Goal: Complete application form

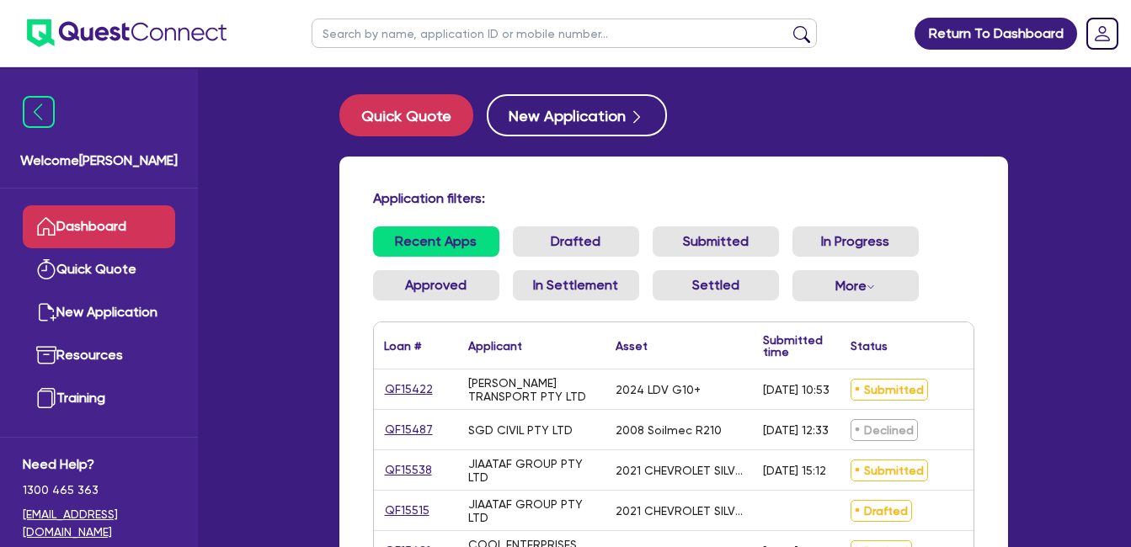
scroll to position [262, 0]
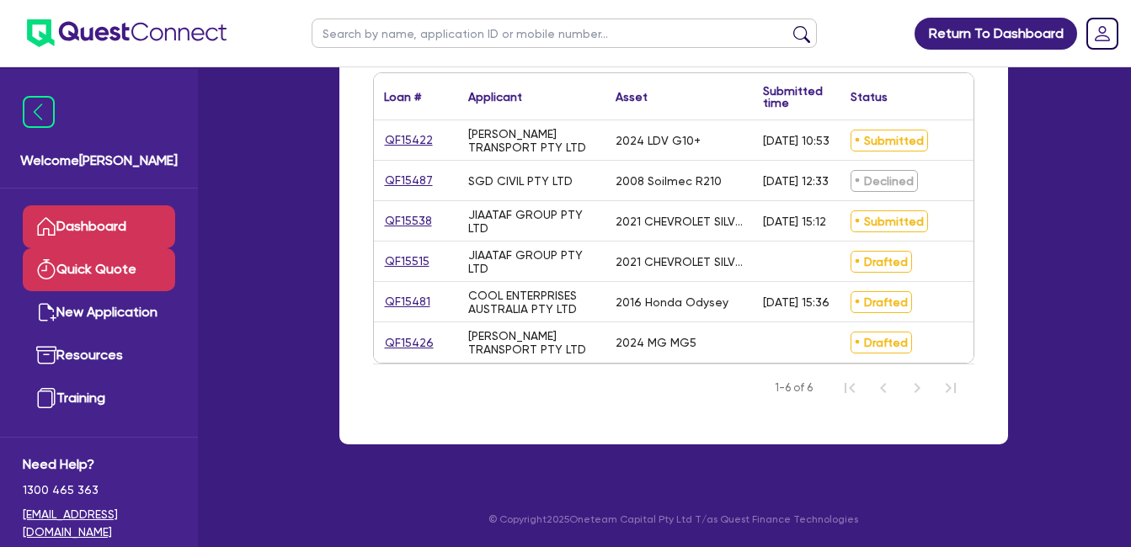
click at [117, 268] on link "Quick Quote" at bounding box center [99, 269] width 152 height 43
select select "Quest Finance - Own Book"
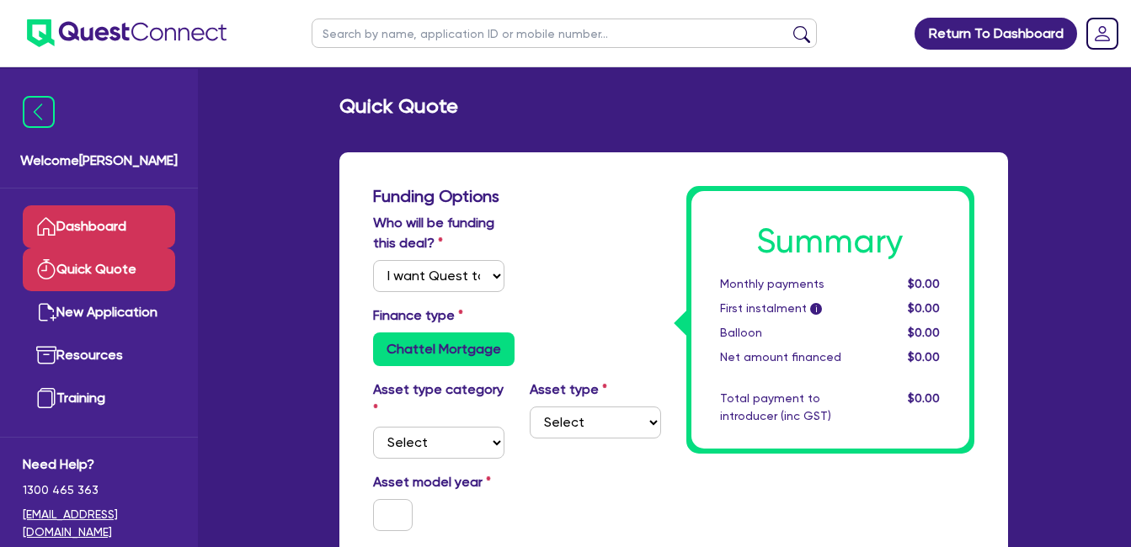
click at [96, 228] on link "Dashboard" at bounding box center [99, 226] width 152 height 43
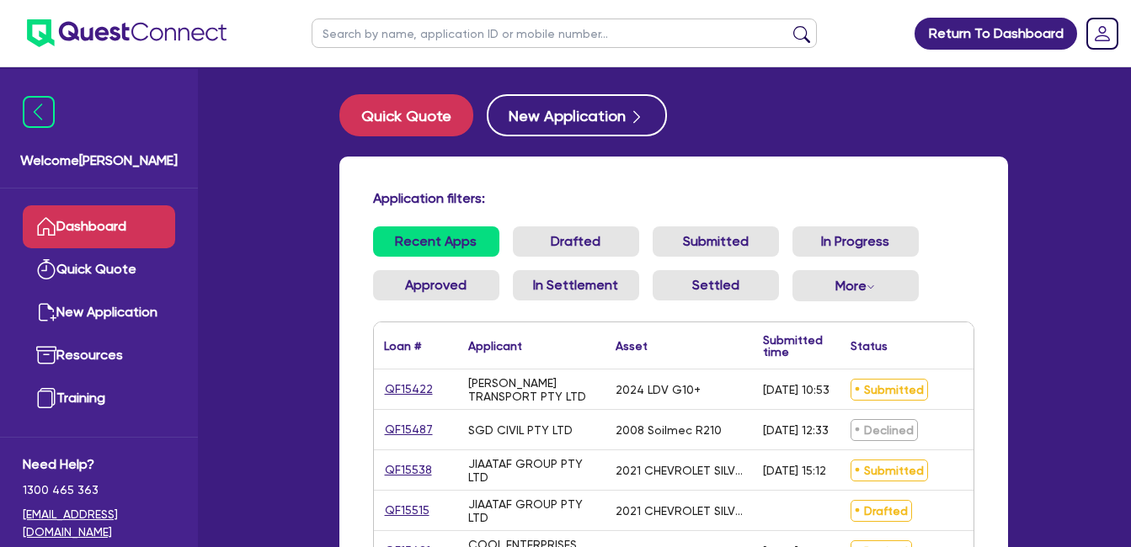
click at [964, 269] on ul "Recent Apps Drafted Submitted In Progress Approved In Settlement Settled More W…" at bounding box center [673, 271] width 601 height 88
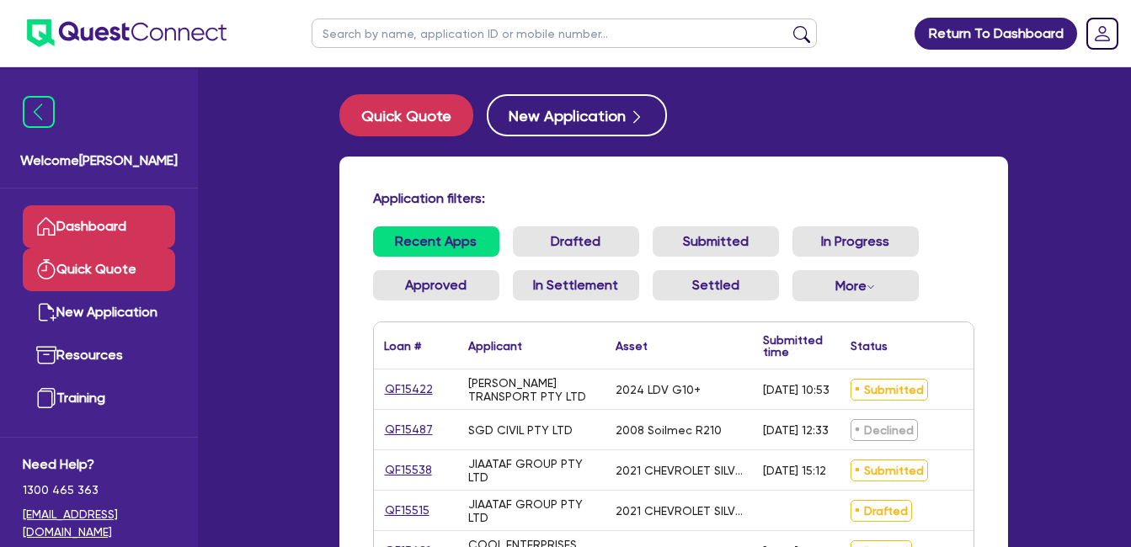
click at [90, 259] on link "Quick Quote" at bounding box center [99, 269] width 152 height 43
select select "Quest Finance - Own Book"
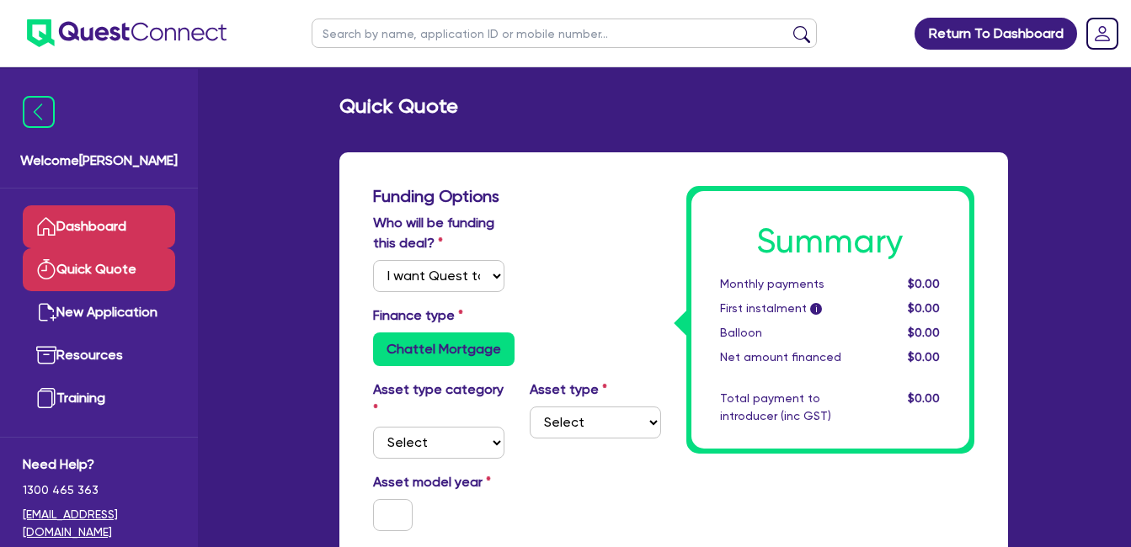
click at [100, 223] on link "Dashboard" at bounding box center [99, 226] width 152 height 43
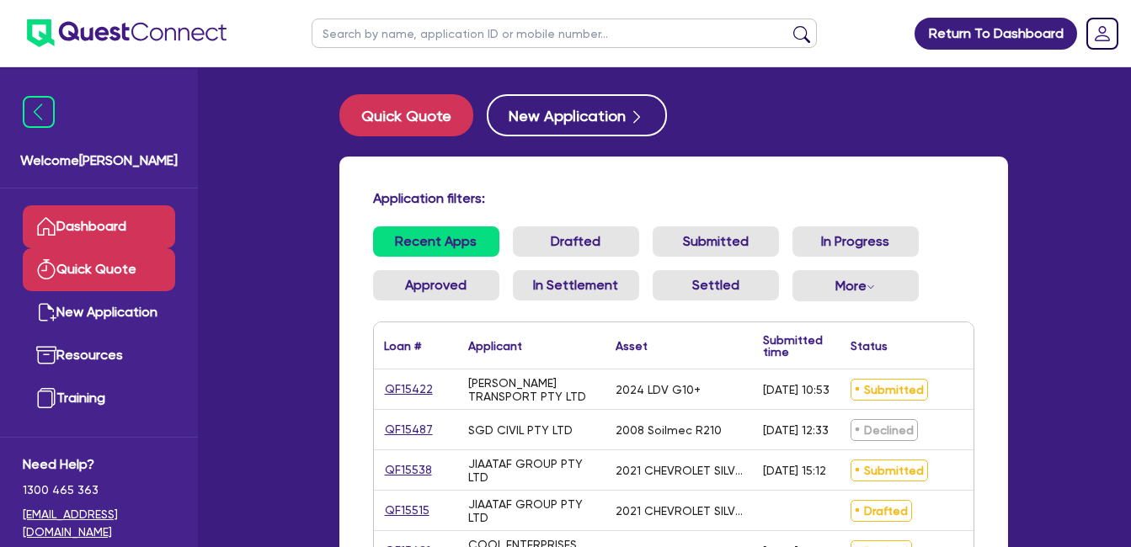
click at [99, 269] on link "Quick Quote" at bounding box center [99, 269] width 152 height 43
select select "Quest Finance - Own Book"
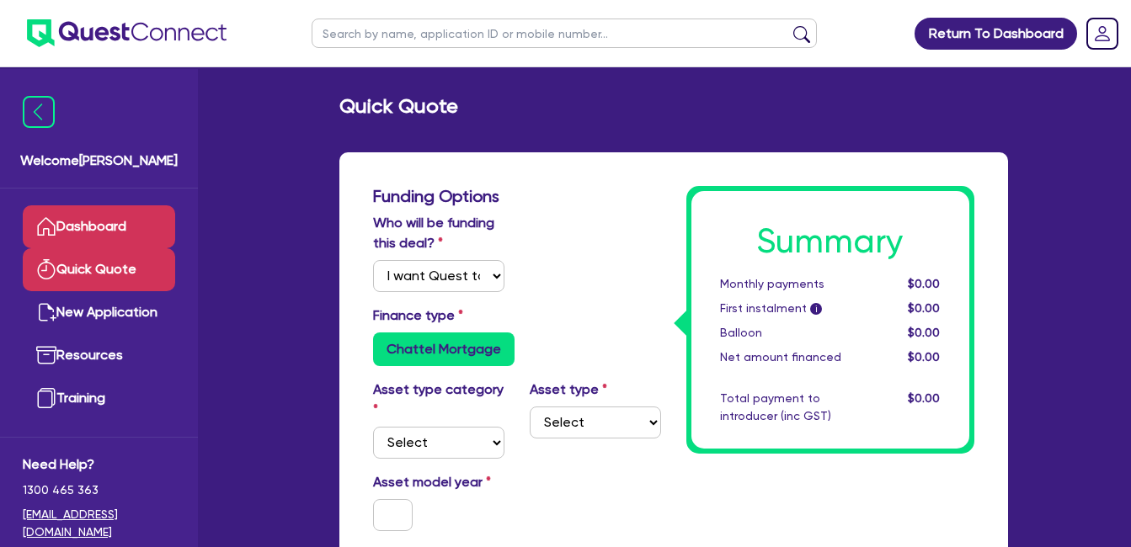
click at [106, 222] on link "Dashboard" at bounding box center [99, 226] width 152 height 43
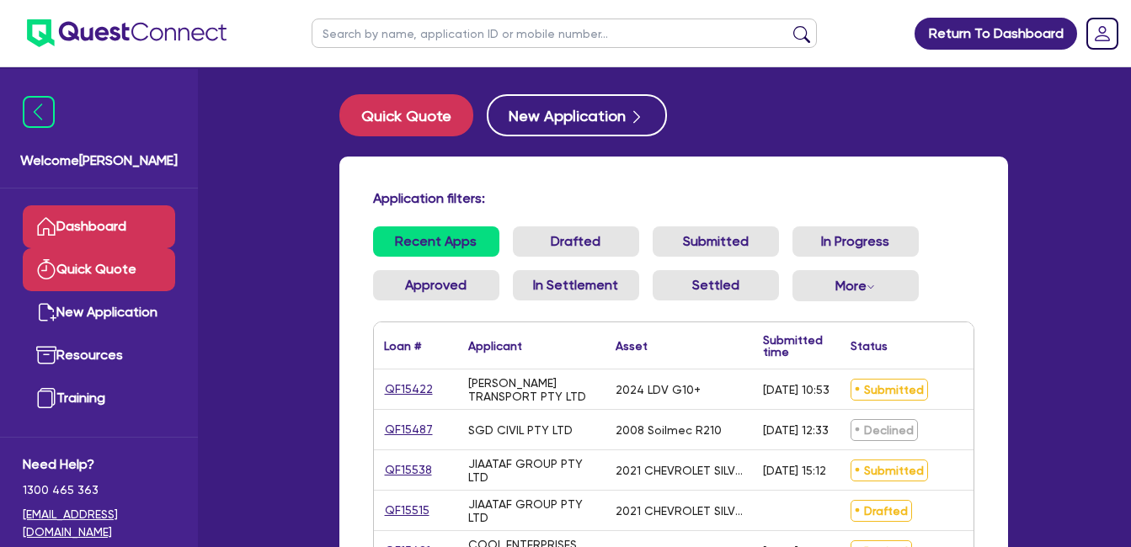
click at [108, 275] on link "Quick Quote" at bounding box center [99, 269] width 152 height 43
select select "Quest Finance - Own Book"
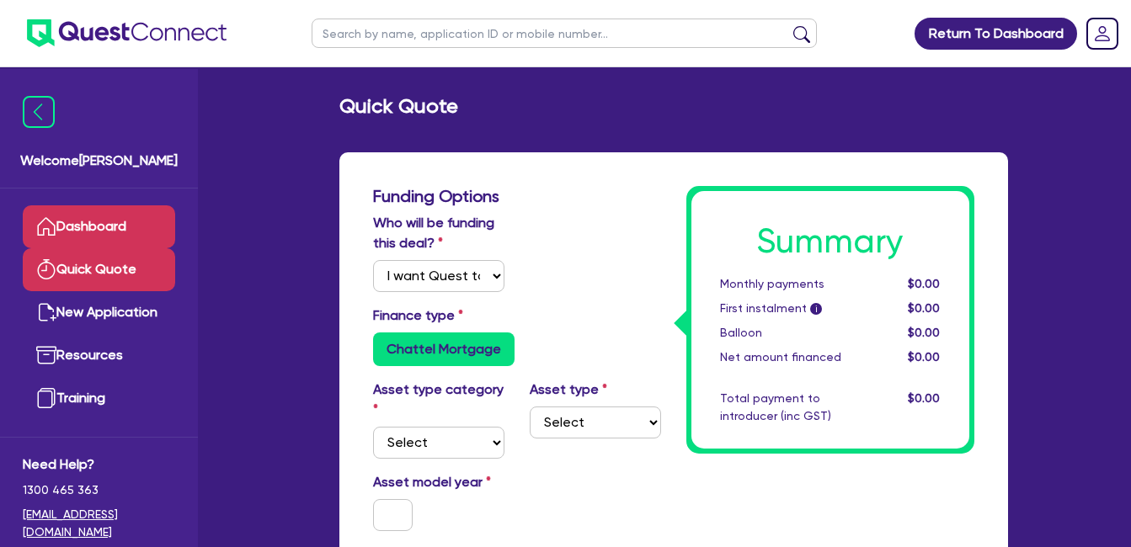
click at [114, 221] on link "Dashboard" at bounding box center [99, 226] width 152 height 43
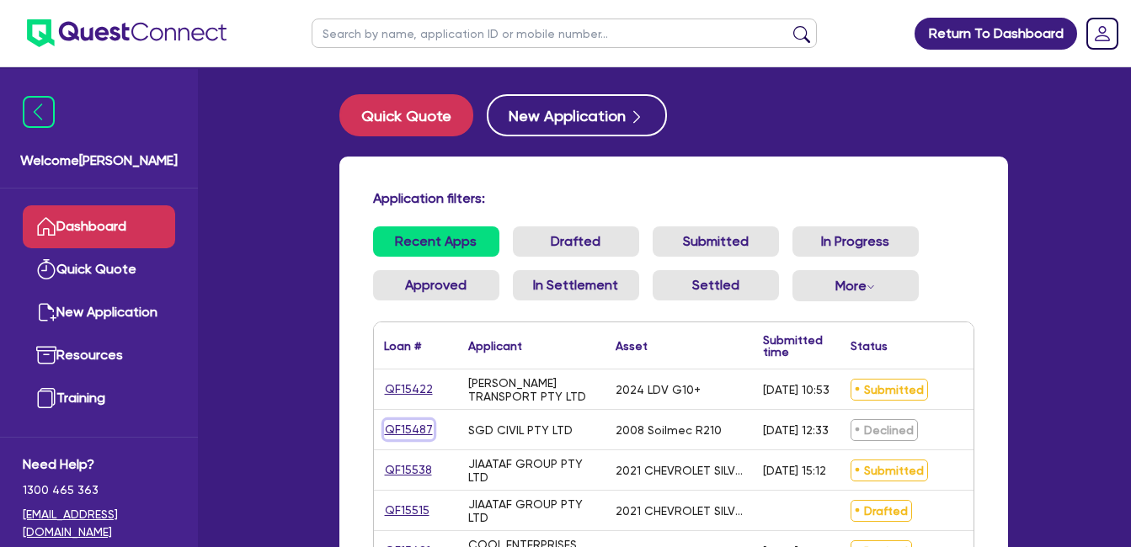
click at [412, 432] on link "QF15487" at bounding box center [409, 429] width 50 height 19
select select "Quest Finance - Own Book"
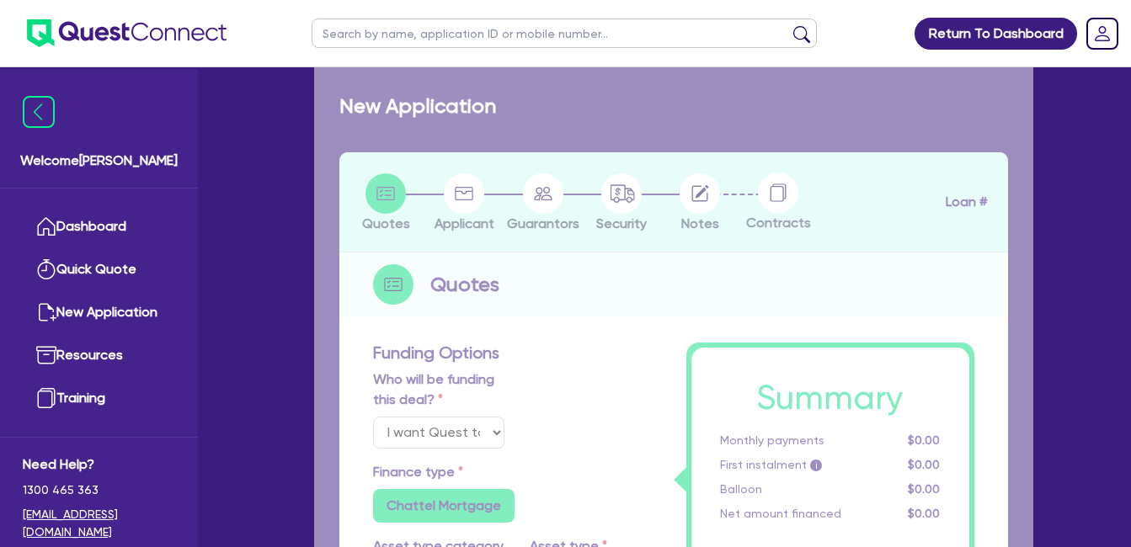
select select "PRIMARY_ASSETS"
type input "2008"
radio input "false"
radio input "true"
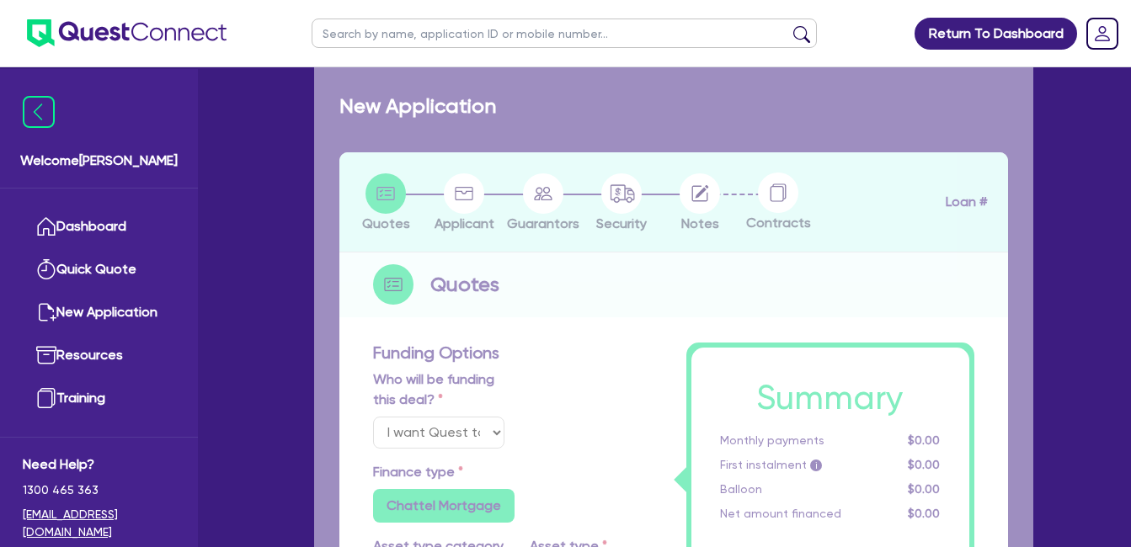
type input "125,000"
type input "10"
type input "12,500"
type input "17.95"
select select "CONSTRUCTION_AND_EARTHMOVING_EQUIPMENT"
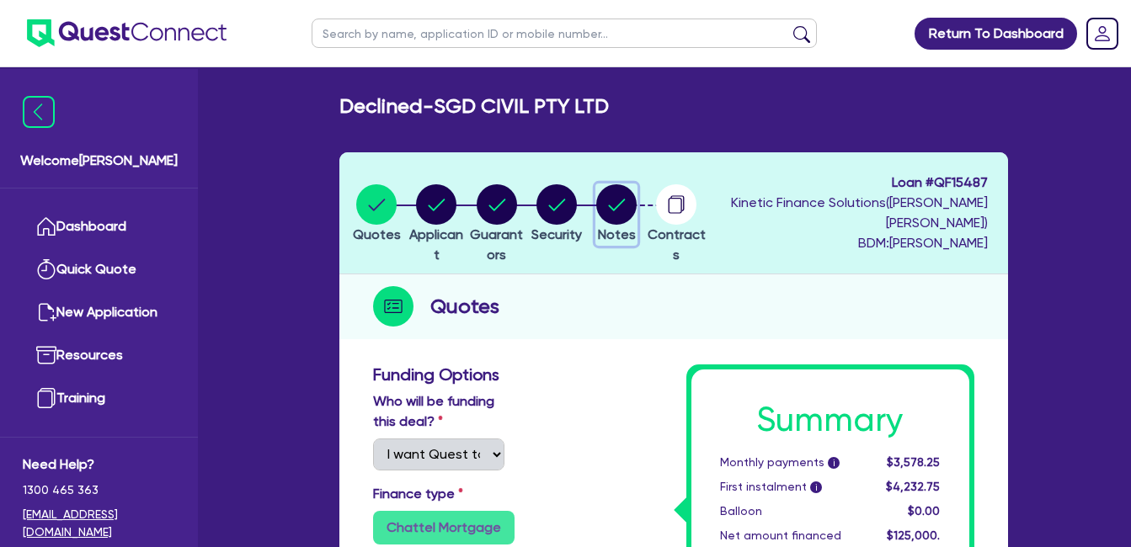
click at [637, 204] on circle "button" at bounding box center [616, 204] width 40 height 40
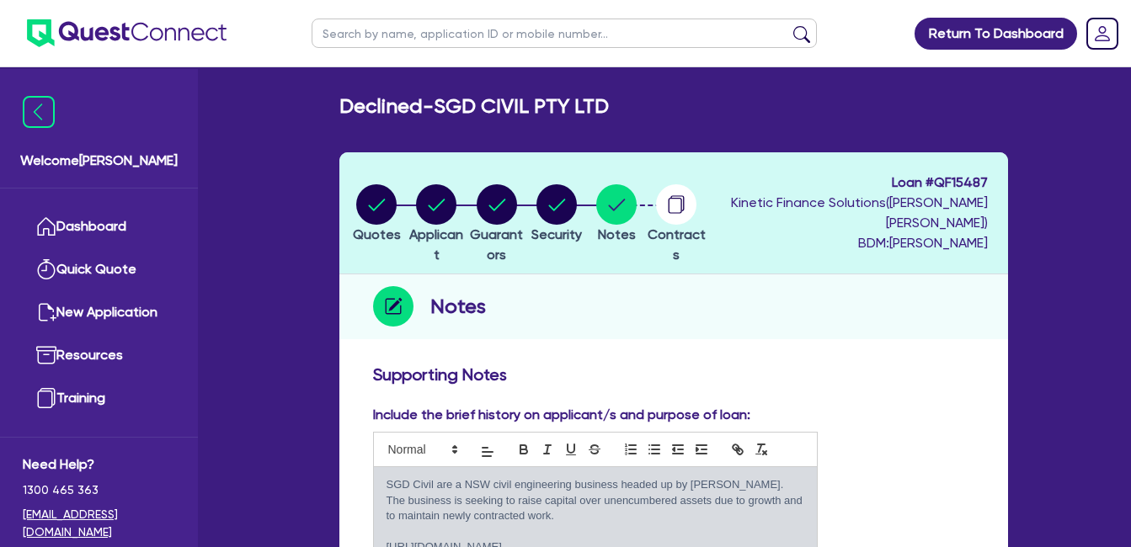
click at [900, 382] on h3 "Supporting Notes" at bounding box center [673, 375] width 601 height 20
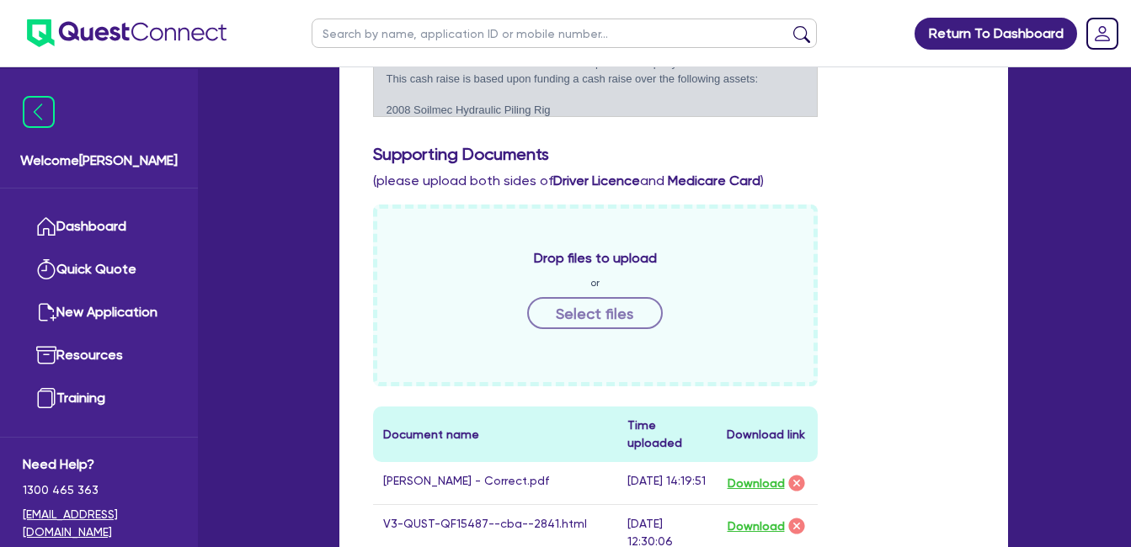
scroll to position [280, 0]
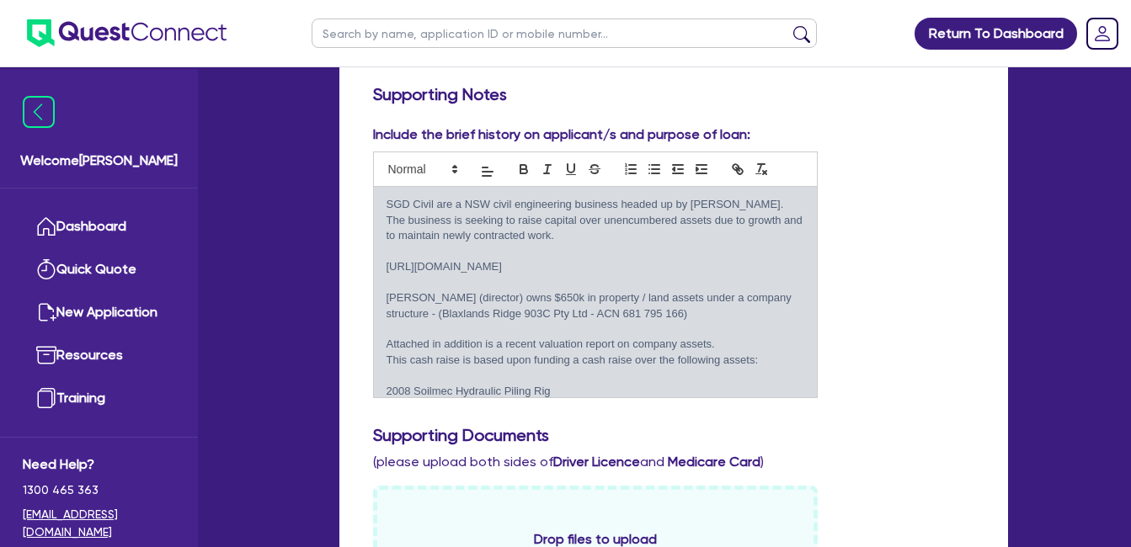
click at [900, 285] on div "Include the brief history on applicant/s and purpose of loan: SGD Civil are a N…" at bounding box center [673, 269] width 627 height 288
click at [872, 239] on div "Include the brief history on applicant/s and purpose of loan: SGD Civil are a N…" at bounding box center [673, 269] width 627 height 288
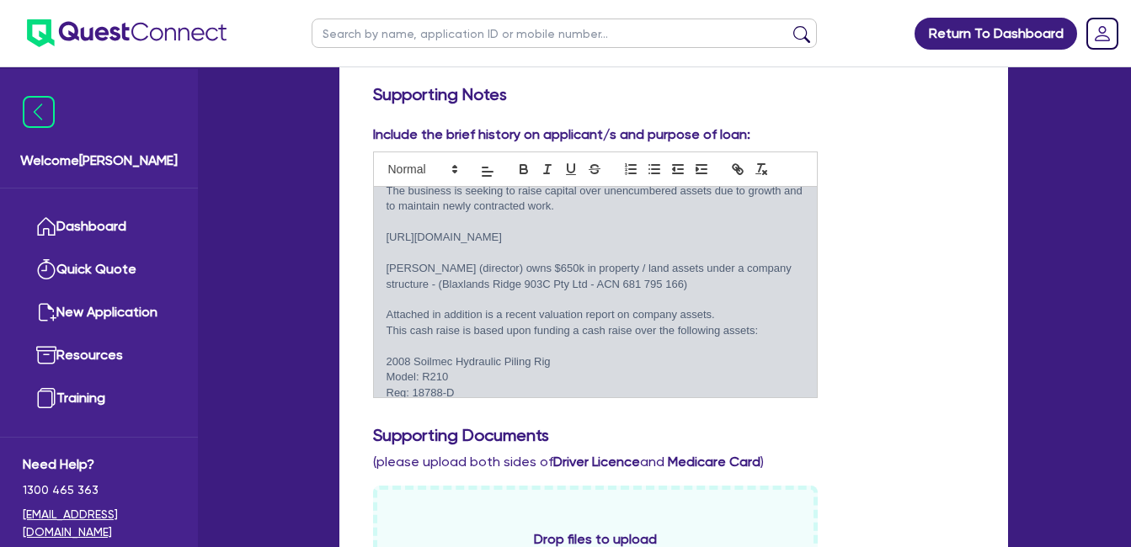
scroll to position [0, 0]
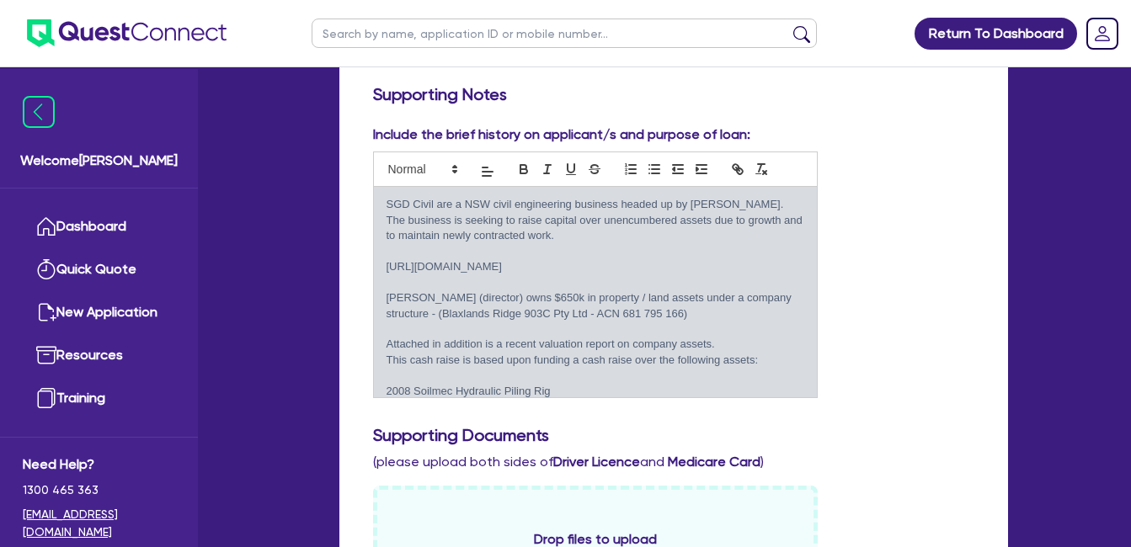
click at [863, 250] on div "Include the brief history on applicant/s and purpose of loan: SGD Civil are a N…" at bounding box center [673, 269] width 627 height 288
click at [855, 210] on div "Include the brief history on applicant/s and purpose of loan: SGD Civil are a N…" at bounding box center [673, 269] width 627 height 288
